Goal: Task Accomplishment & Management: Use online tool/utility

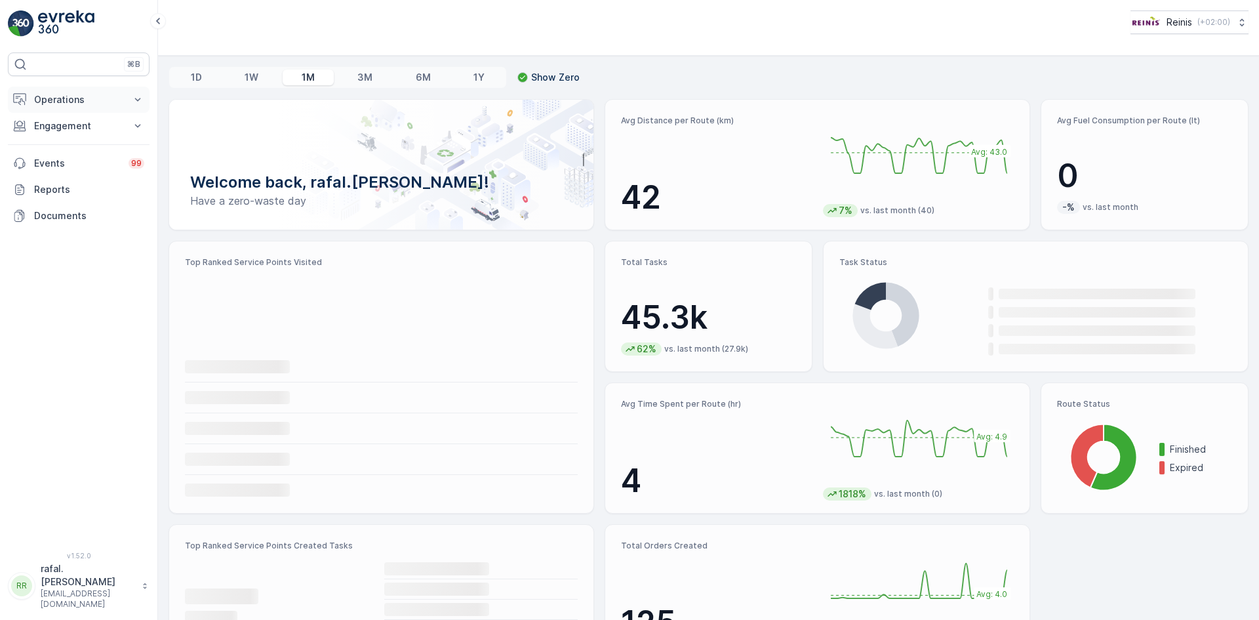
click at [130, 95] on button "Operations" at bounding box center [79, 100] width 142 height 26
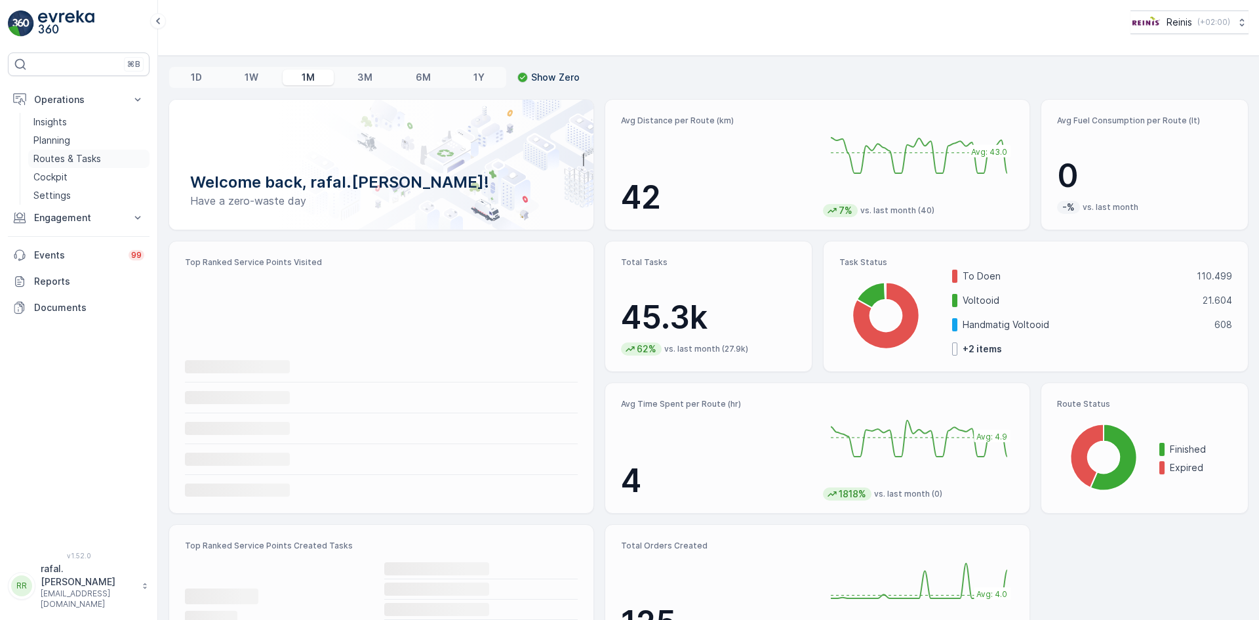
click at [115, 159] on link "Routes & Tasks" at bounding box center [88, 158] width 121 height 18
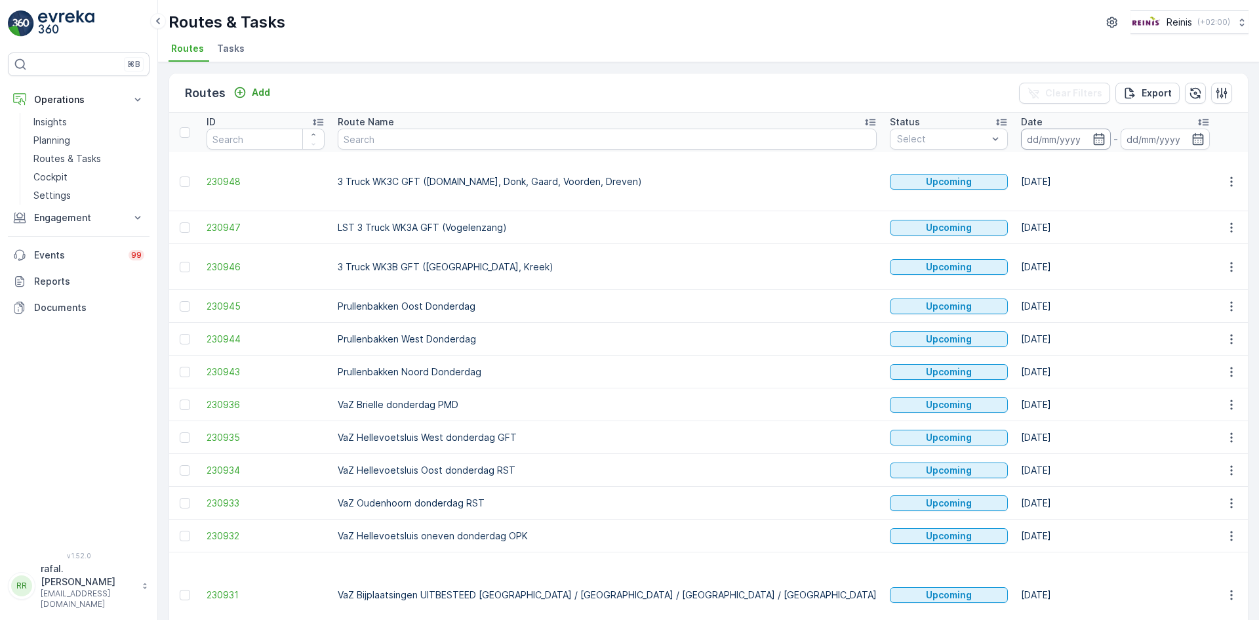
click at [1021, 132] on input at bounding box center [1066, 139] width 90 height 21
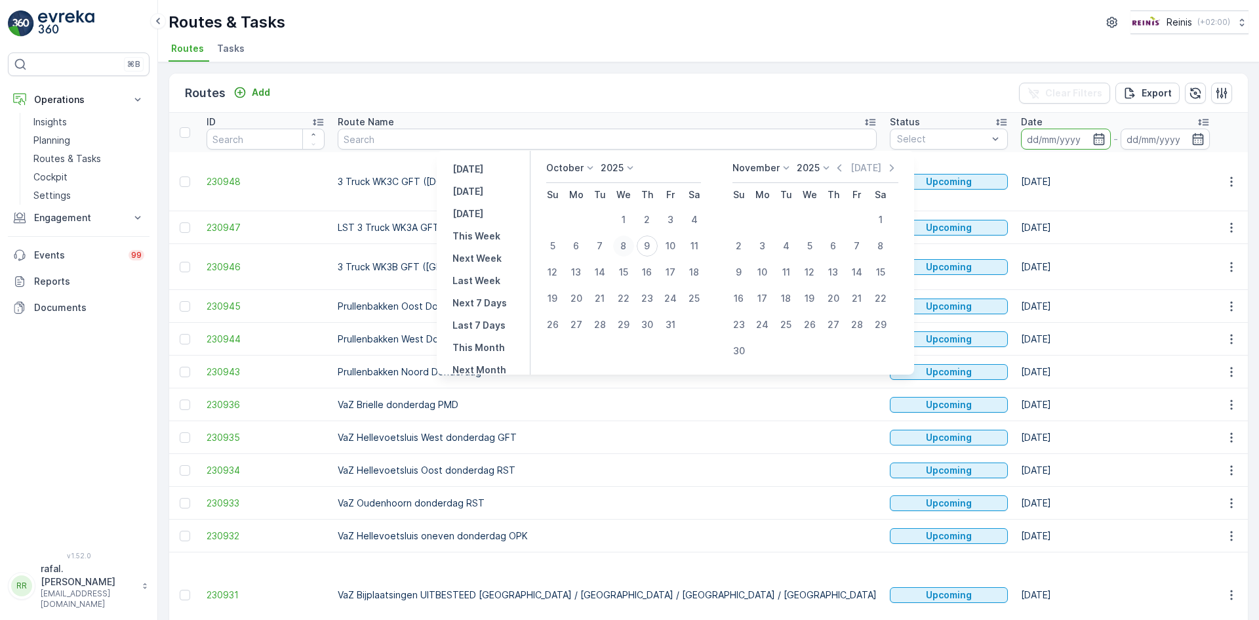
click at [633, 239] on div "8" at bounding box center [623, 245] width 21 height 21
type input "[DATE]"
click at [633, 239] on div "8" at bounding box center [623, 245] width 21 height 21
type input "08.10.2025"
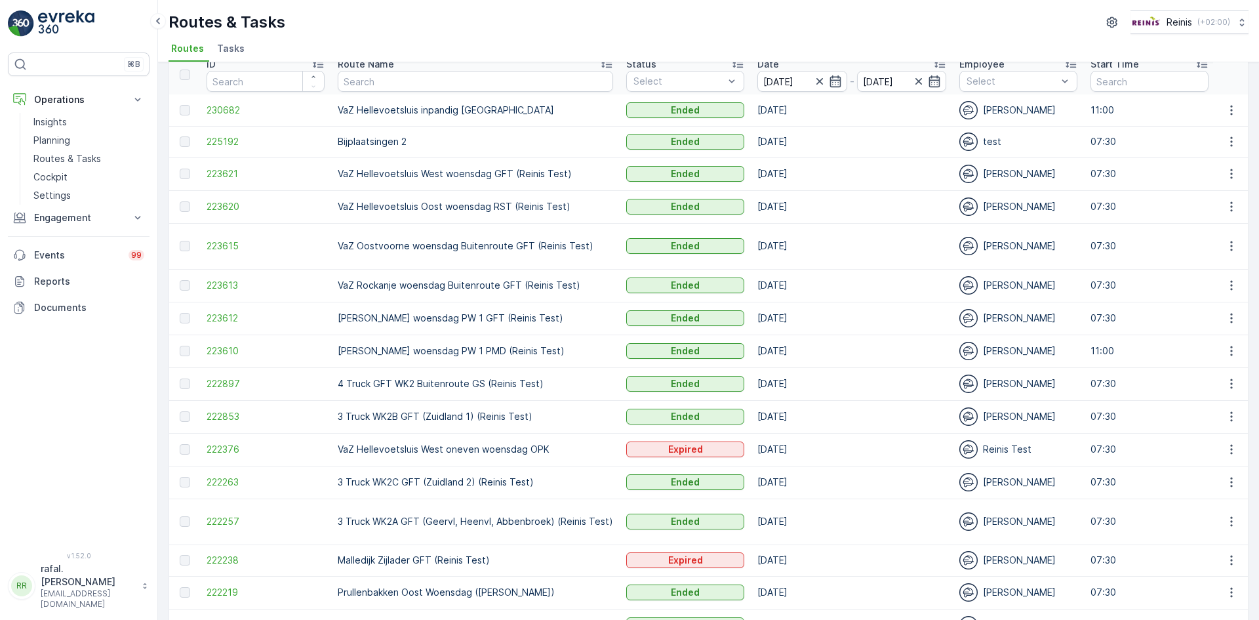
scroll to position [155, 0]
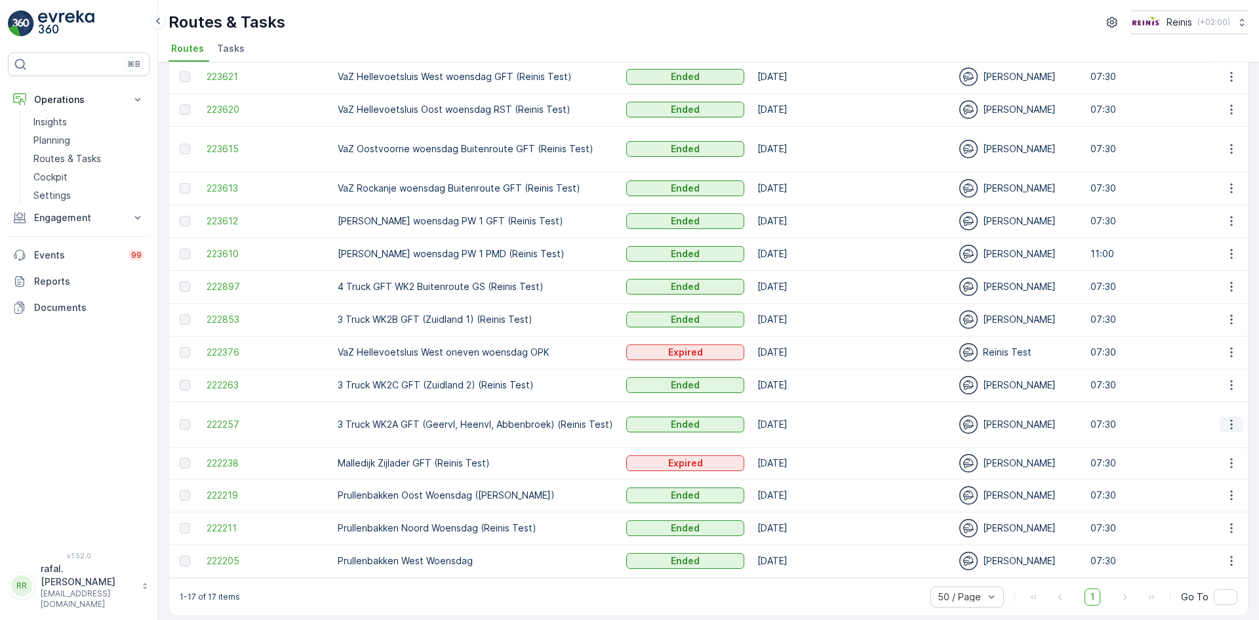
click at [1225, 418] on icon "button" at bounding box center [1231, 424] width 13 height 13
click at [1217, 426] on span "See More Details" at bounding box center [1200, 430] width 76 height 13
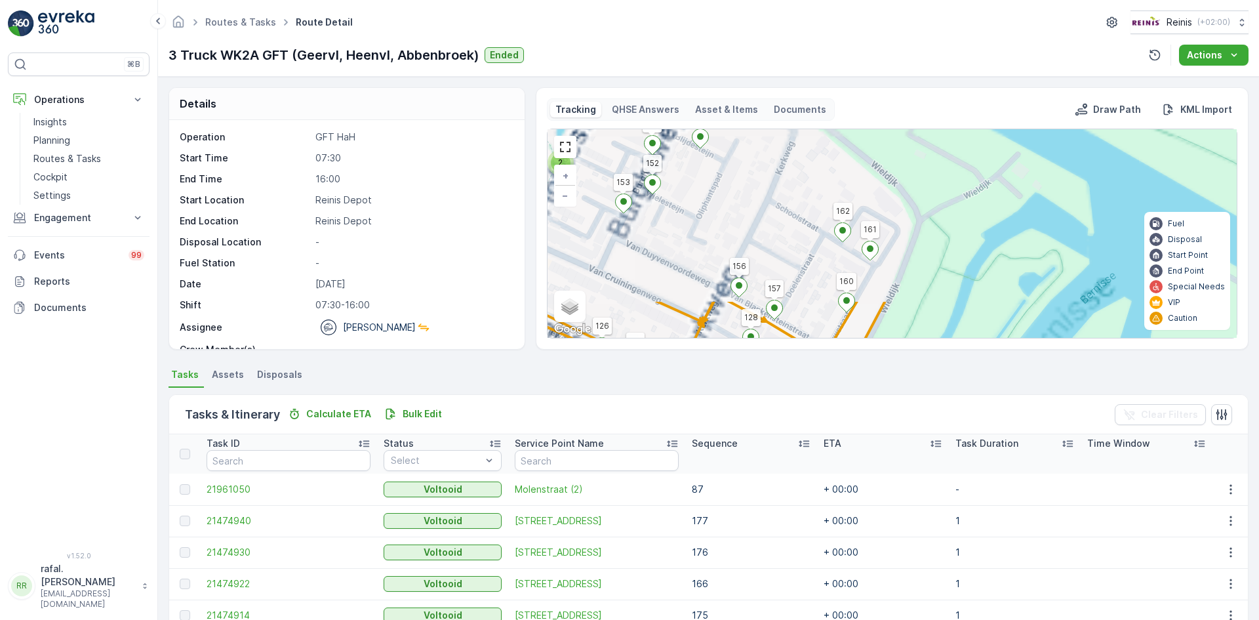
drag, startPoint x: 916, startPoint y: 273, endPoint x: 921, endPoint y: 304, distance: 30.5
click at [932, 342] on div "Tracking QHSE Answers Asset & Items Documents Draw Path KML Import 2 3 2 2 2 2 …" at bounding box center [892, 218] width 713 height 262
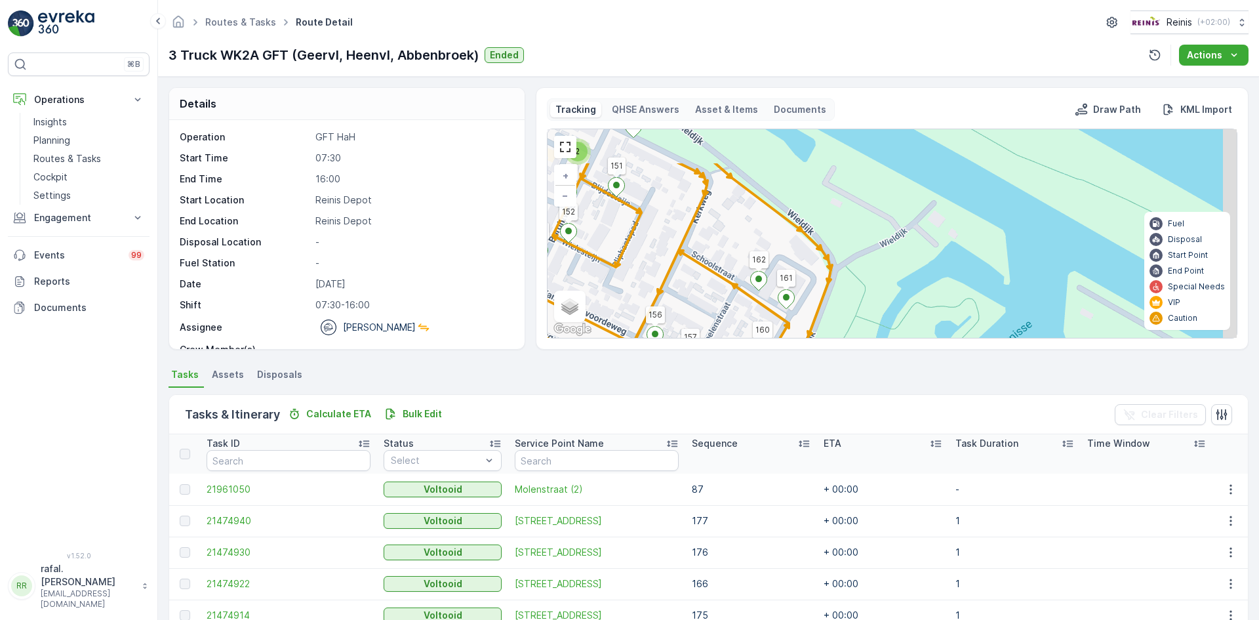
drag, startPoint x: 859, startPoint y: 184, endPoint x: 775, endPoint y: 239, distance: 100.4
click at [775, 239] on div "2 3 2 2 2 2 3 2 2 3 2 2 2 3 2 2 3 2 3 2 2 2 2 2 2 3 2 3 2 3 2 3 2 2 2 4 2 2 2 3…" at bounding box center [891, 233] width 689 height 209
